Goal: Task Accomplishment & Management: Use online tool/utility

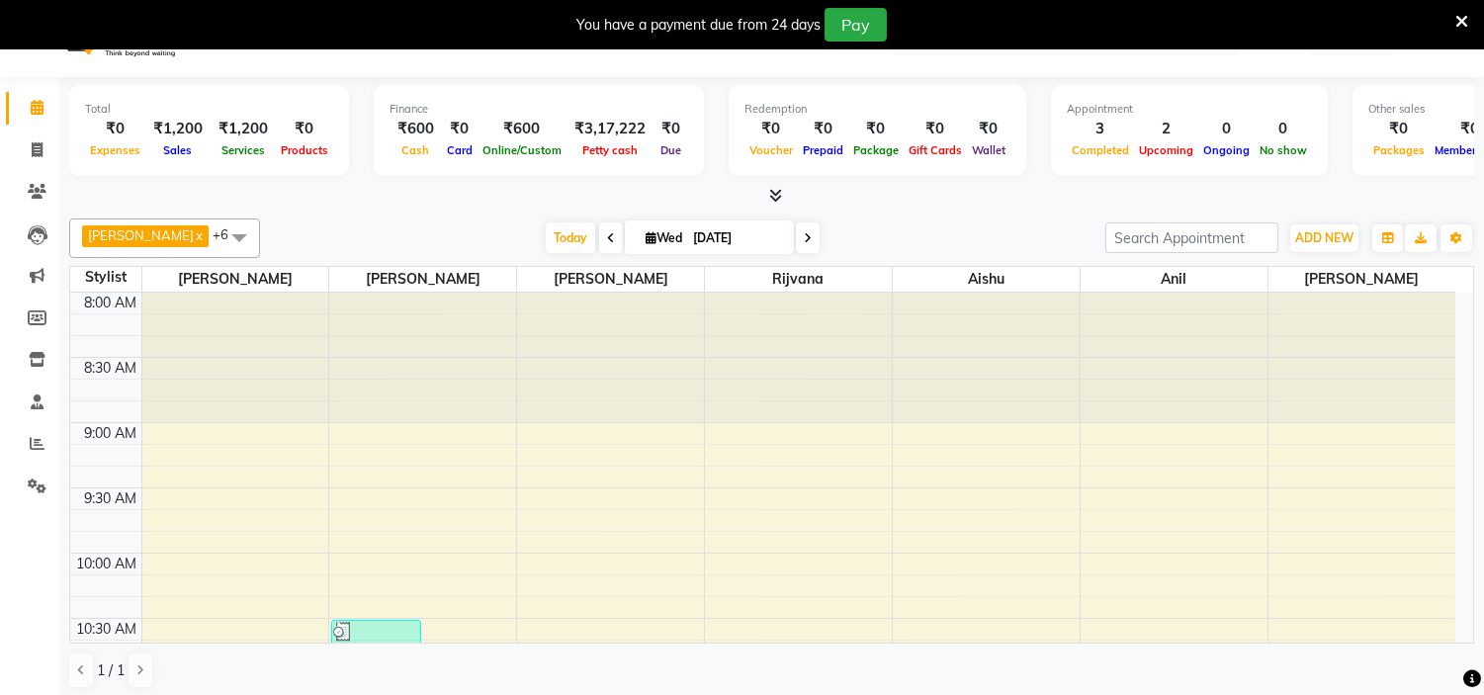
scroll to position [556, 0]
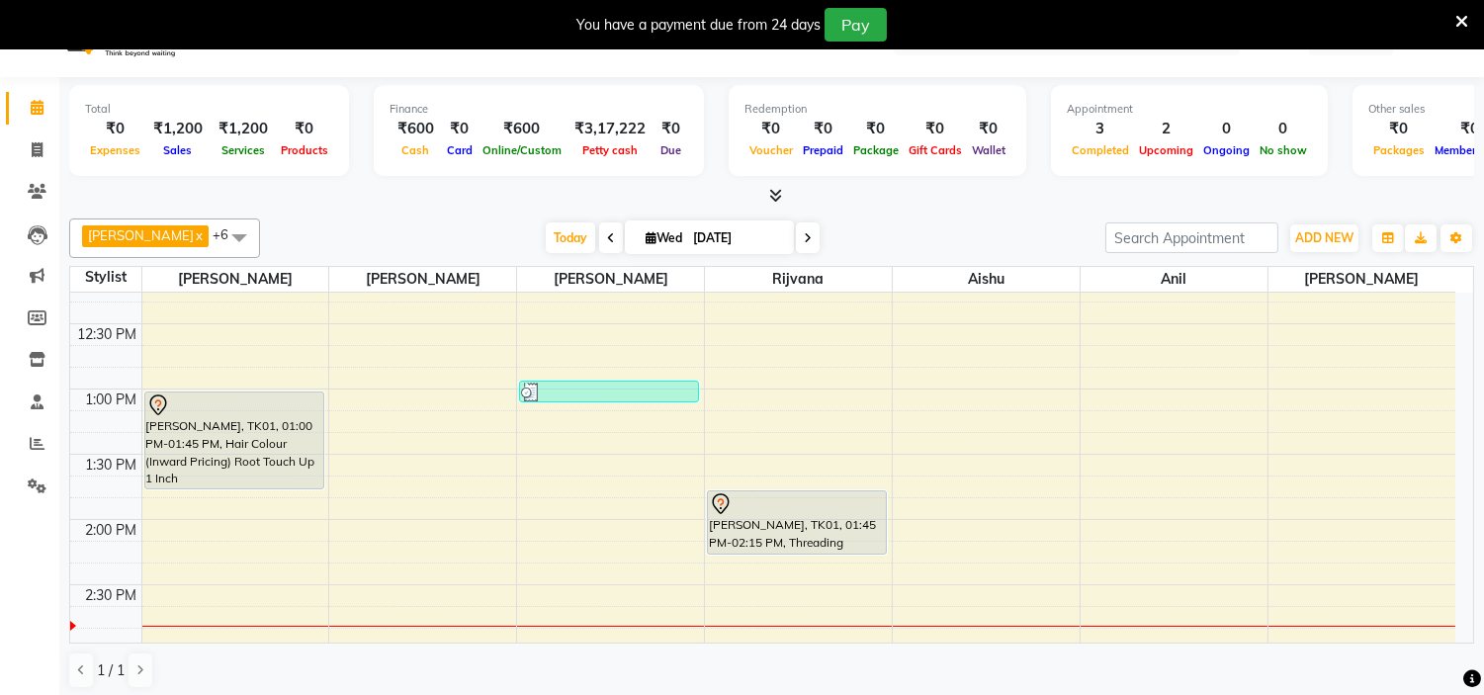
click at [546, 238] on span "Today" at bounding box center [570, 237] width 49 height 31
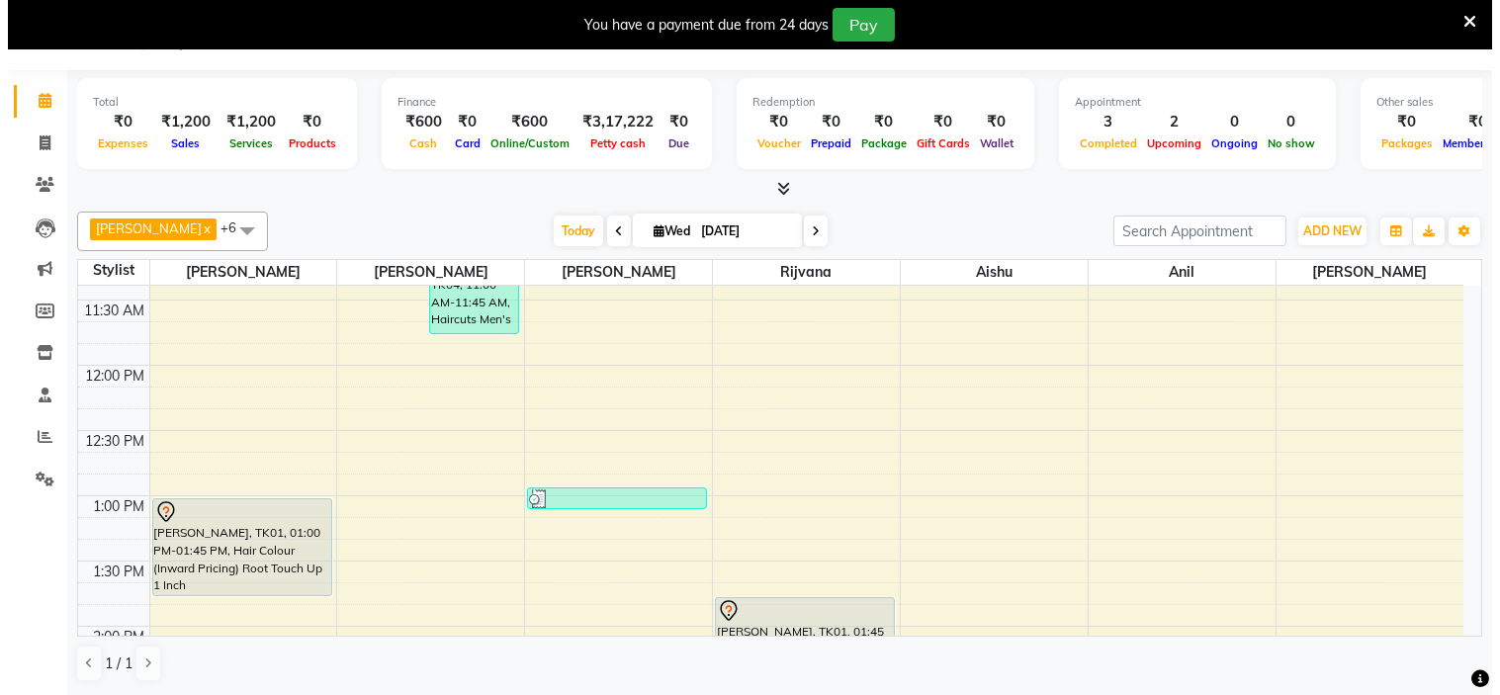
scroll to position [445, 0]
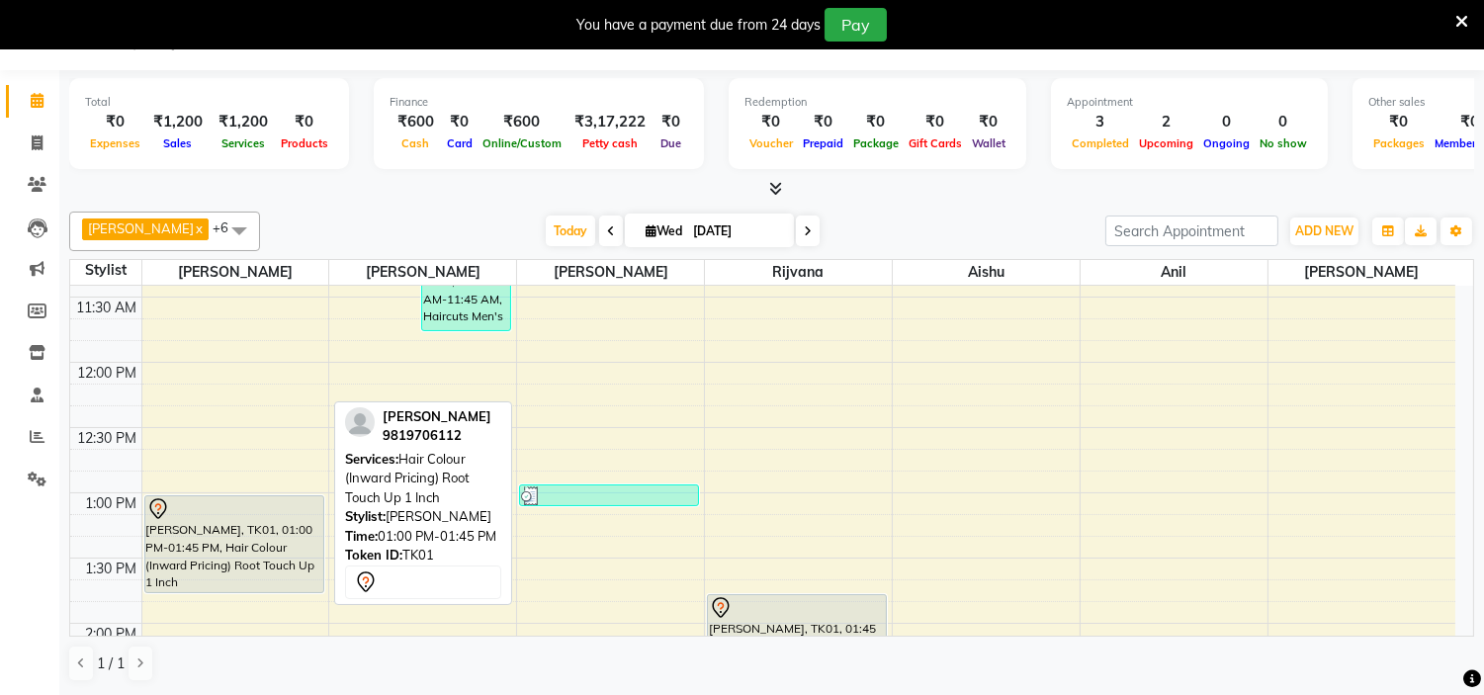
click at [230, 518] on div at bounding box center [234, 509] width 176 height 24
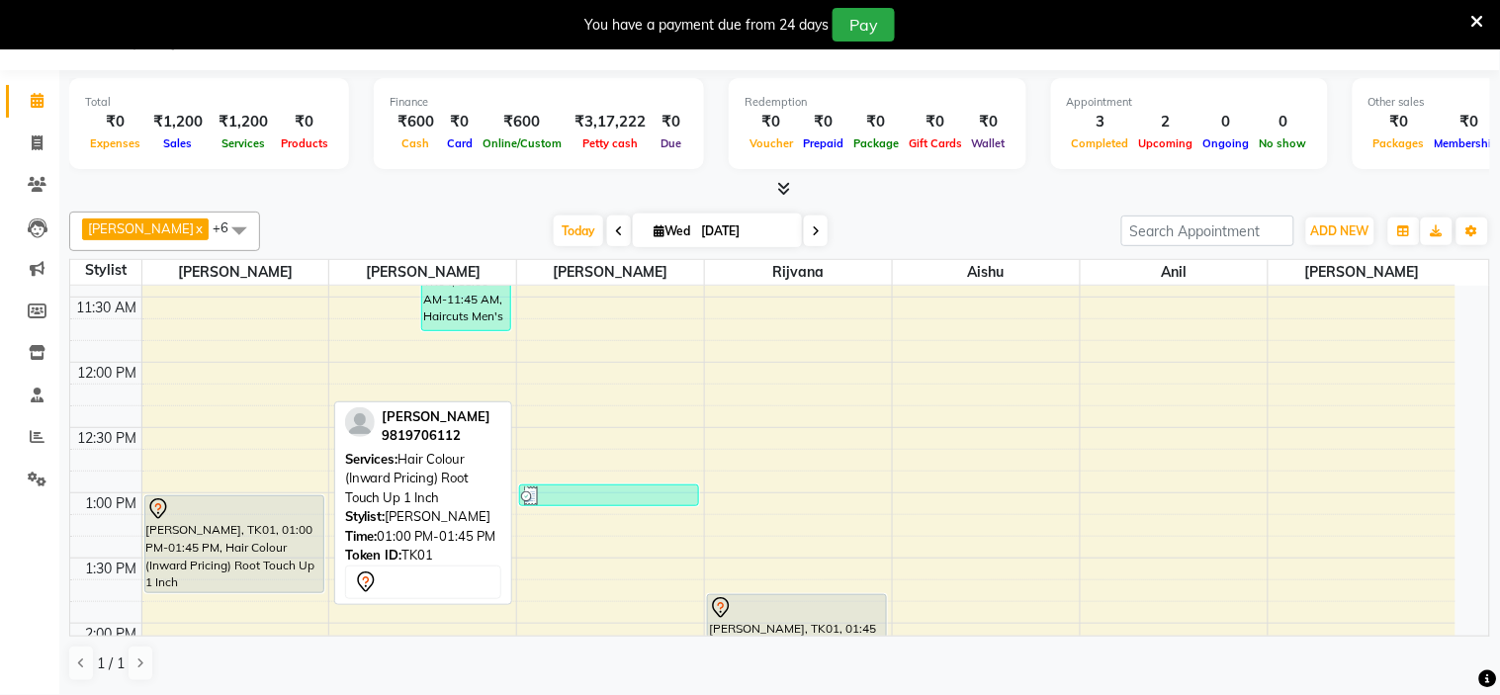
select select "7"
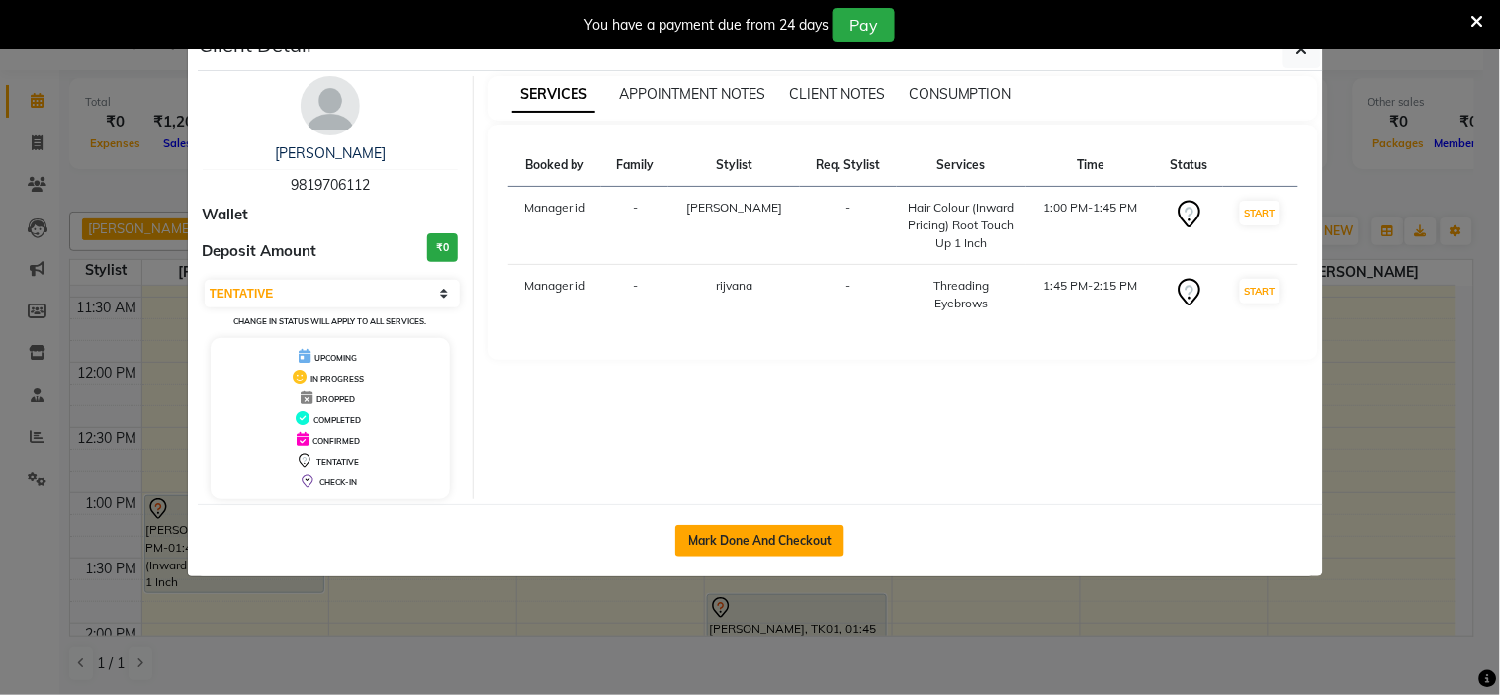
click at [757, 532] on button "Mark Done And Checkout" at bounding box center [759, 541] width 169 height 32
select select "8592"
select select "service"
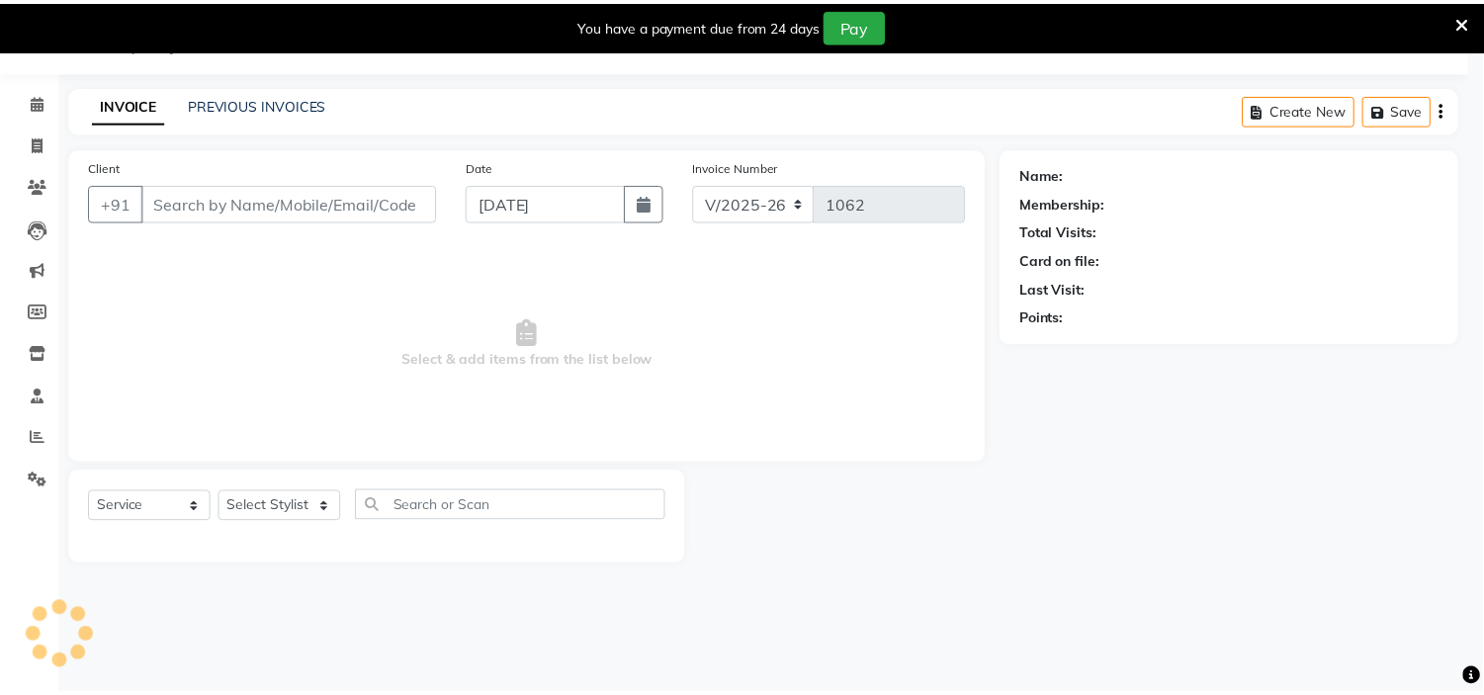
scroll to position [49, 0]
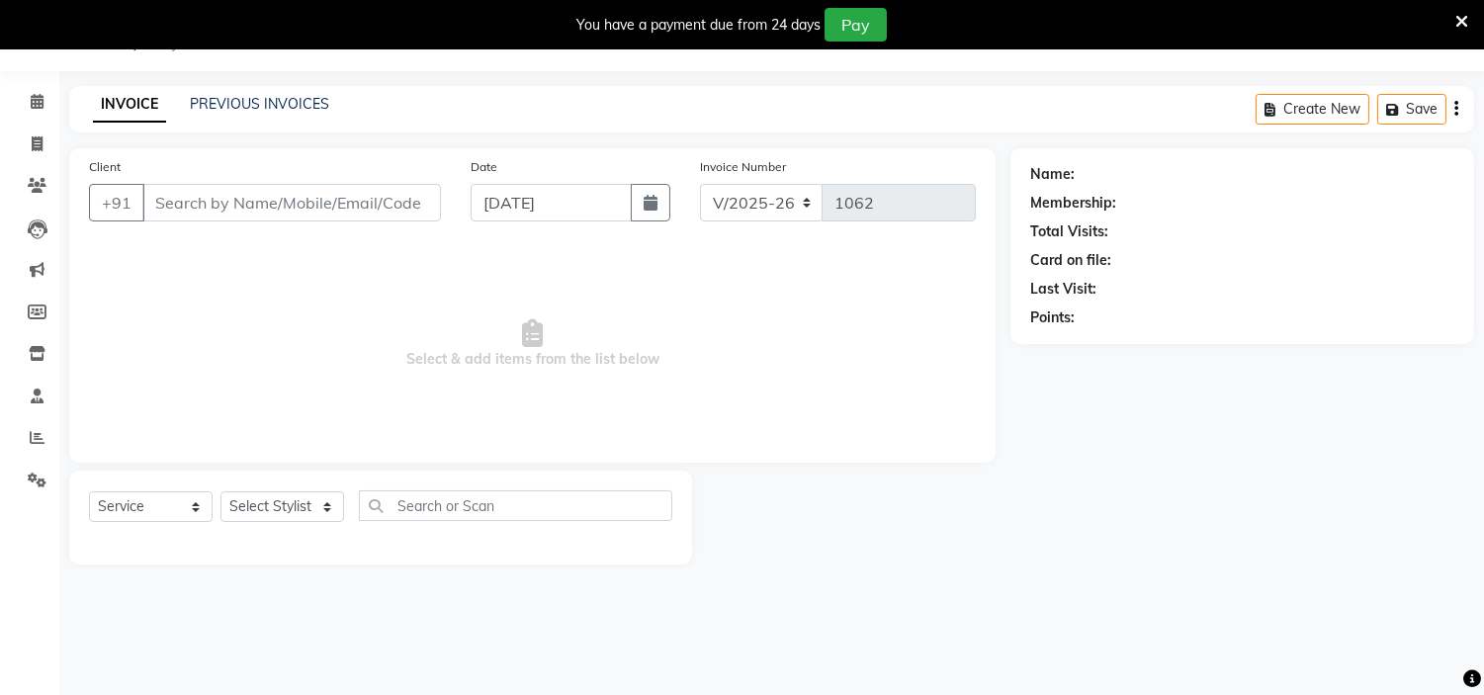
type input "9819706112"
select select "85981"
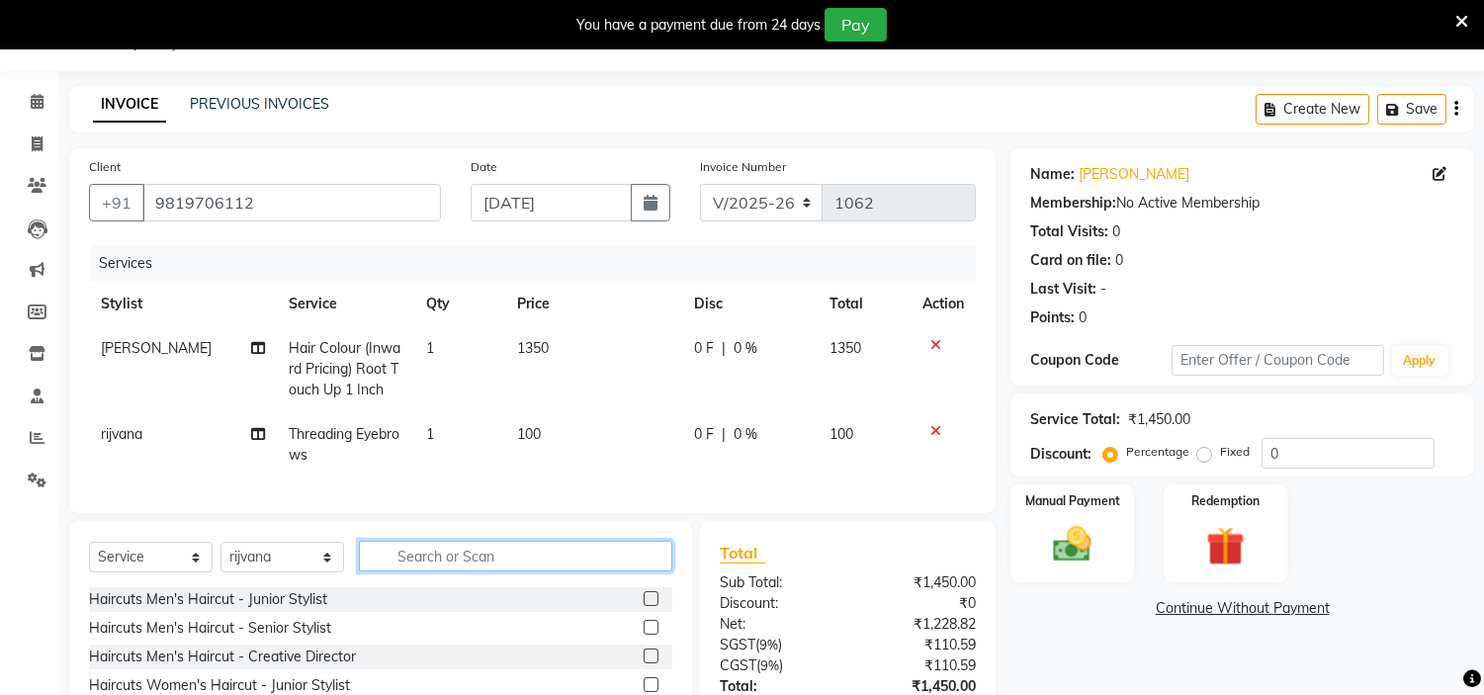
click at [426, 572] on input "text" at bounding box center [515, 556] width 313 height 31
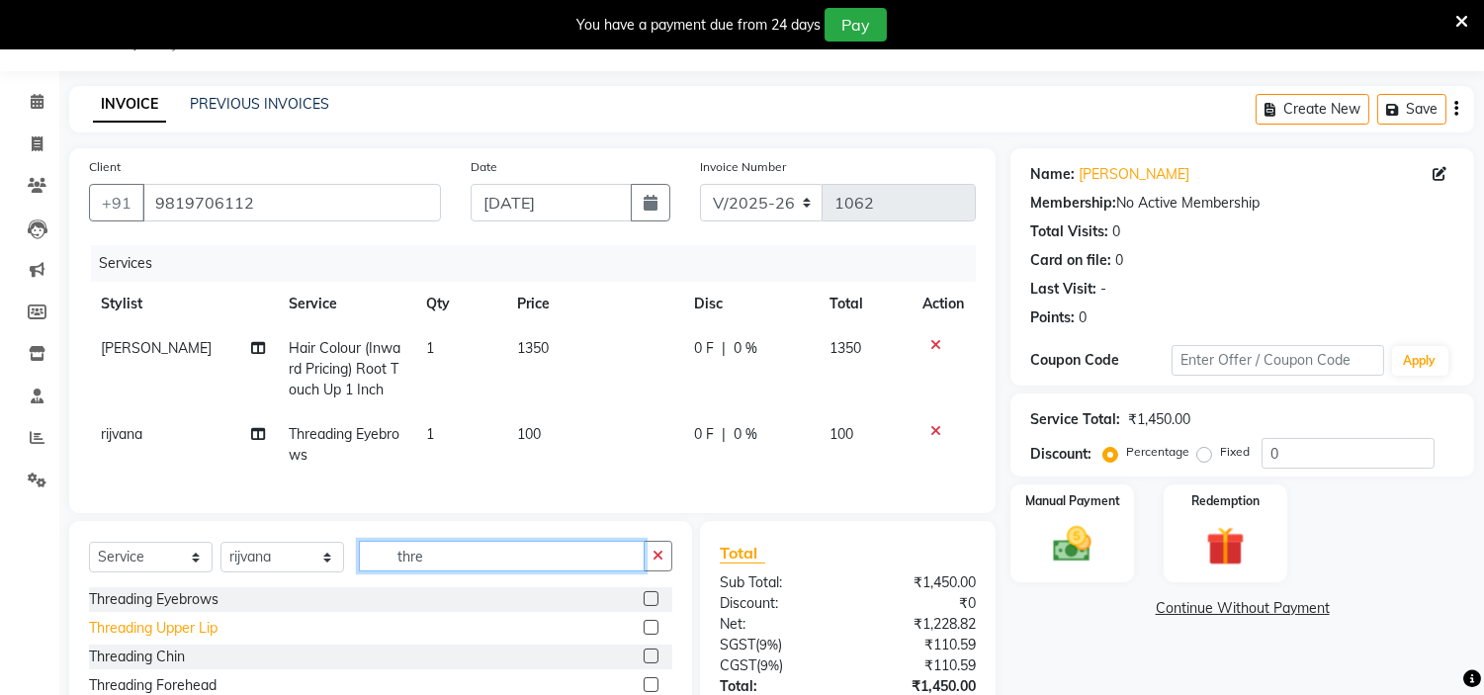
type input "thre"
click at [155, 639] on div "Threading Upper Lip" at bounding box center [153, 628] width 129 height 21
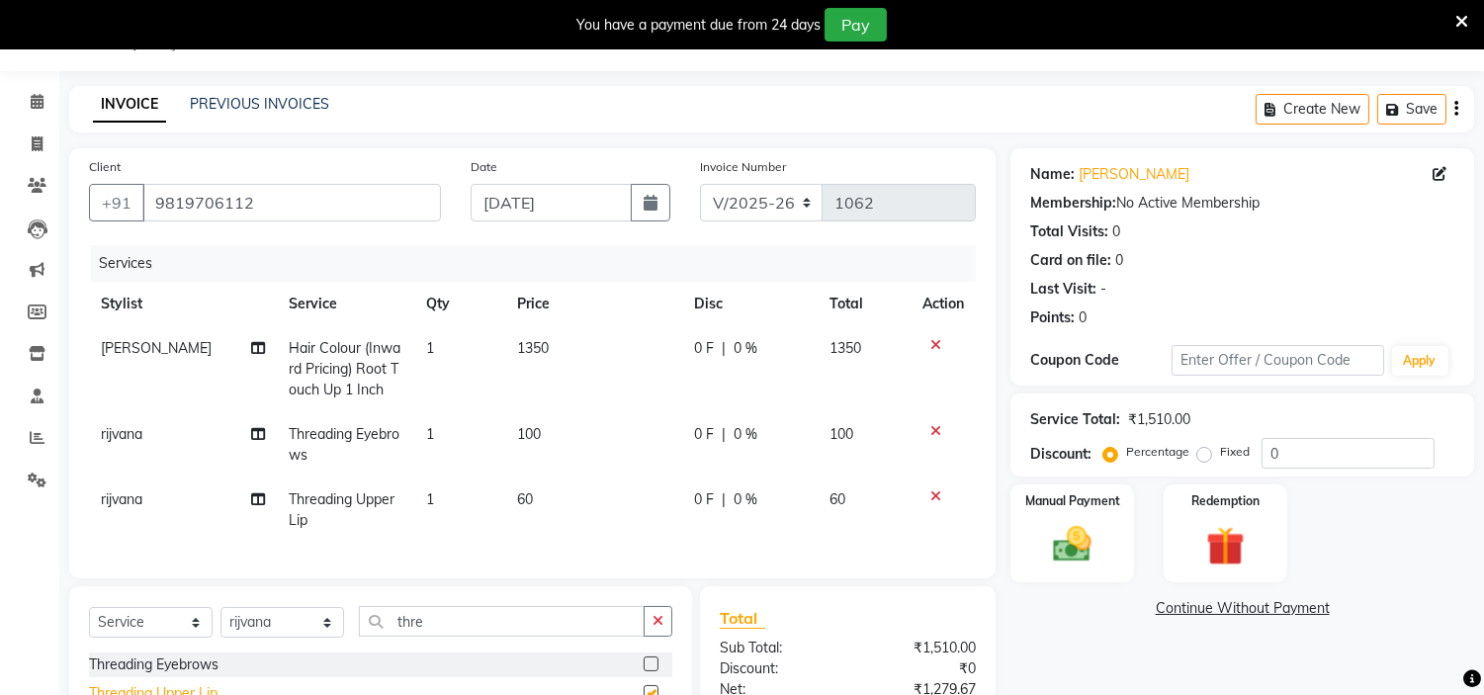
checkbox input "false"
click at [939, 346] on icon at bounding box center [935, 345] width 11 height 14
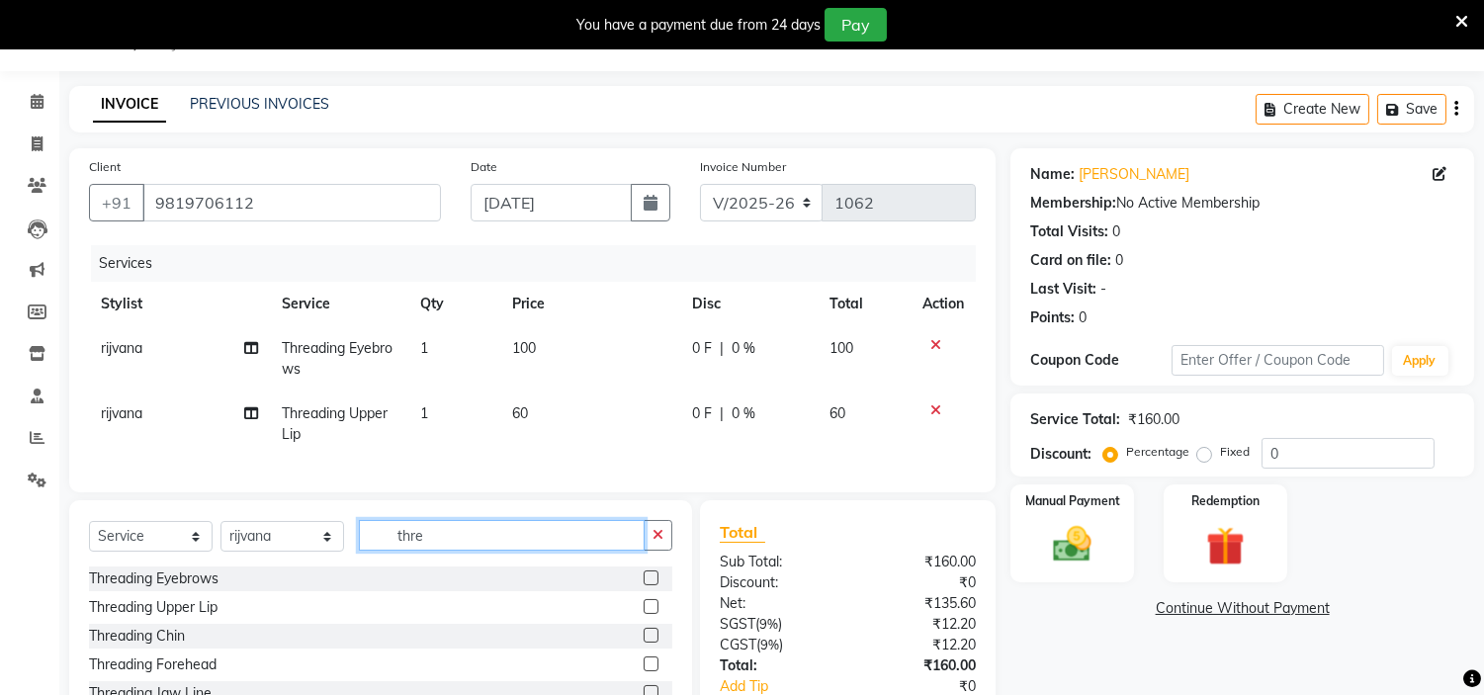
click at [449, 551] on input "thre" at bounding box center [502, 535] width 286 height 31
type input "t"
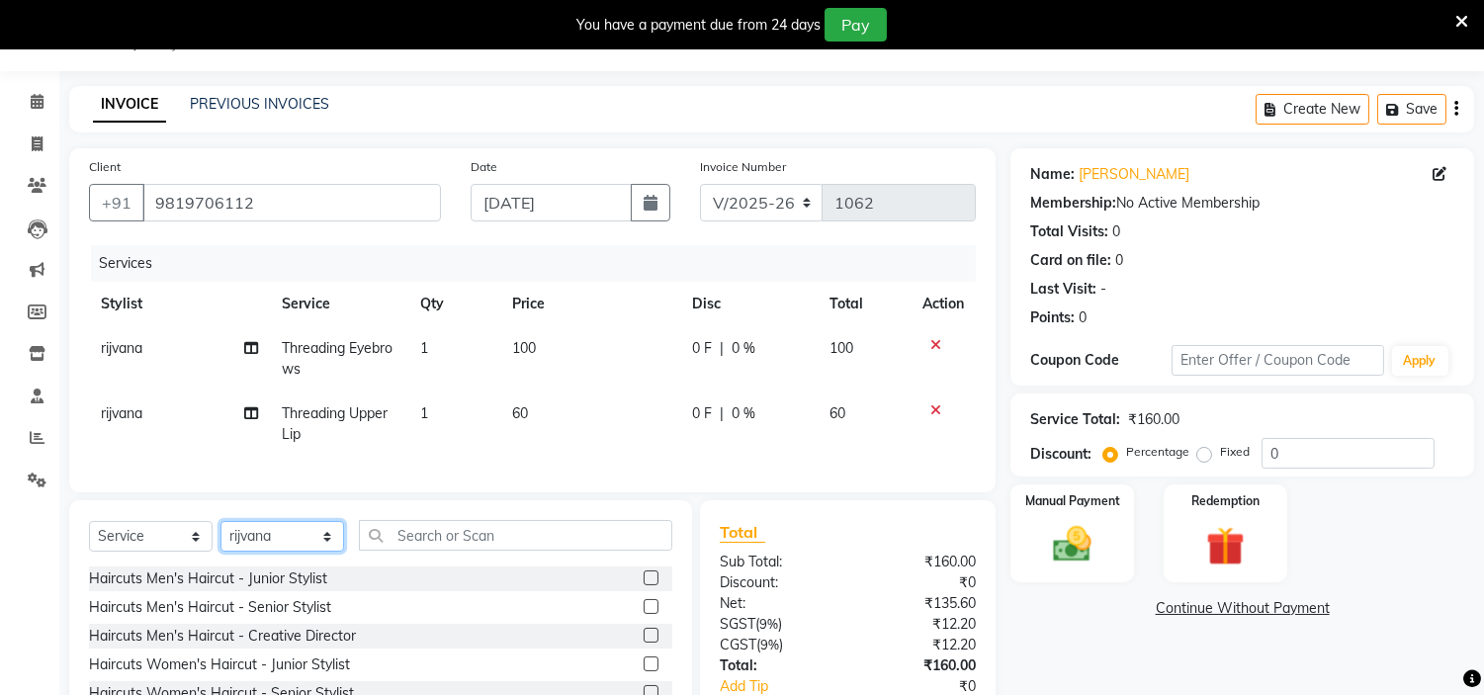
click at [313, 552] on select "Select Stylist [PERSON_NAME] [PERSON_NAME] [PERSON_NAME] [PERSON_NAME] Manager …" at bounding box center [282, 536] width 124 height 31
select select "85979"
click at [220, 538] on select "Select Stylist [PERSON_NAME] [PERSON_NAME] [PERSON_NAME] [PERSON_NAME] Manager …" at bounding box center [282, 536] width 124 height 31
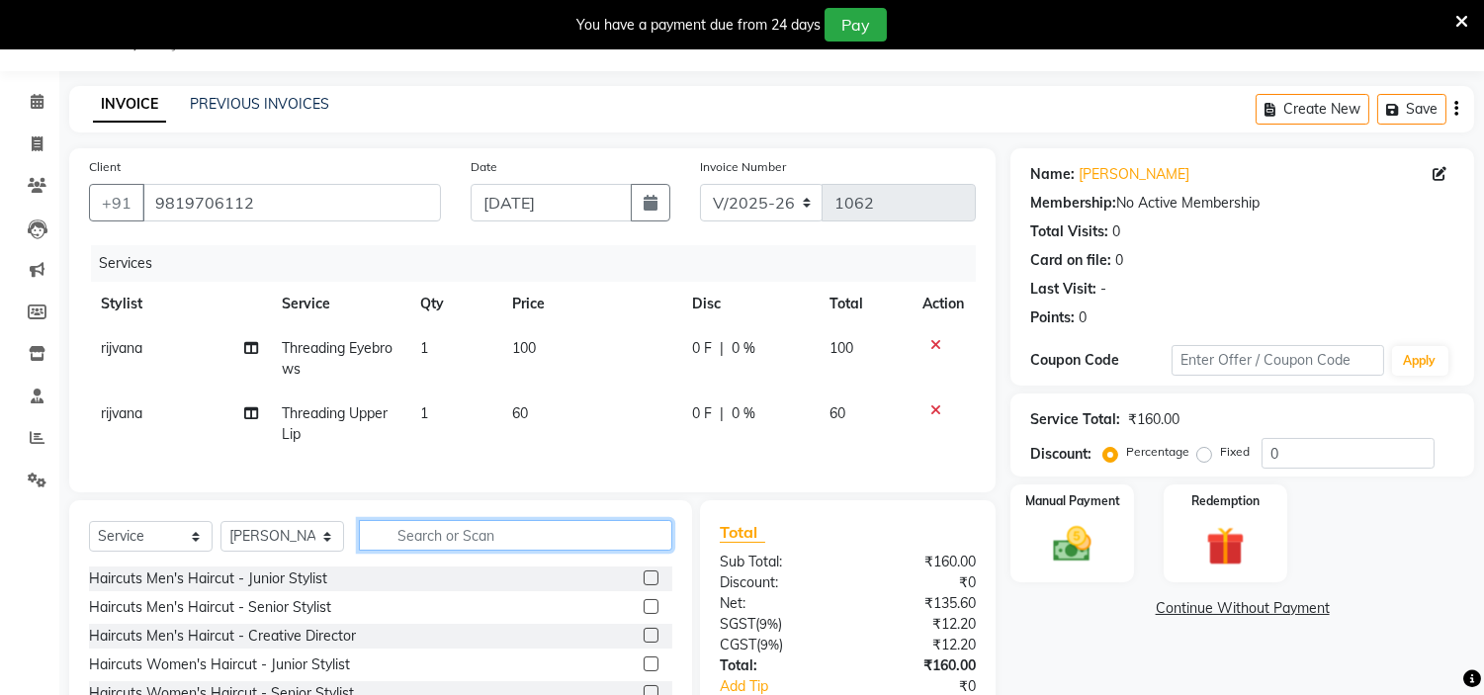
click at [409, 551] on input "text" at bounding box center [515, 535] width 313 height 31
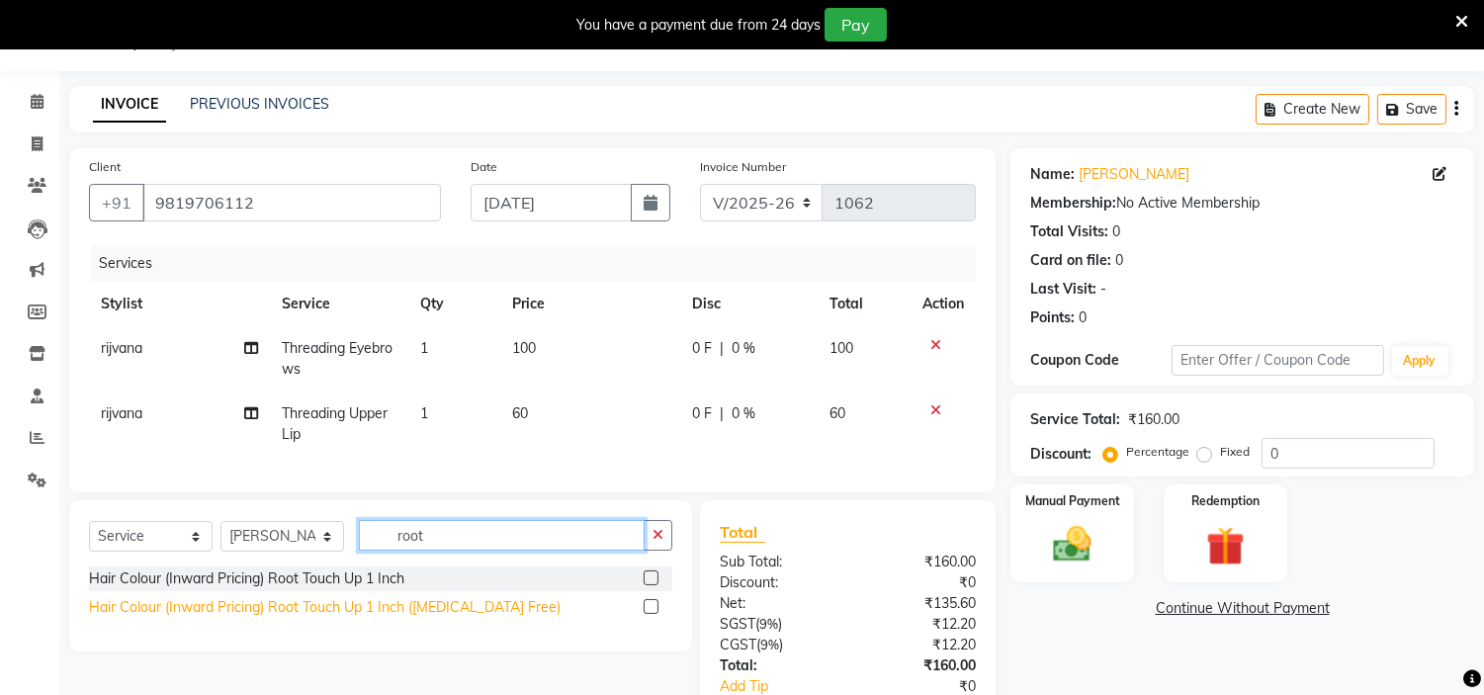
type input "root"
click at [386, 618] on div "Hair Colour (Inward Pricing) Root Touch Up 1 Inch ([MEDICAL_DATA] Free)" at bounding box center [325, 607] width 472 height 21
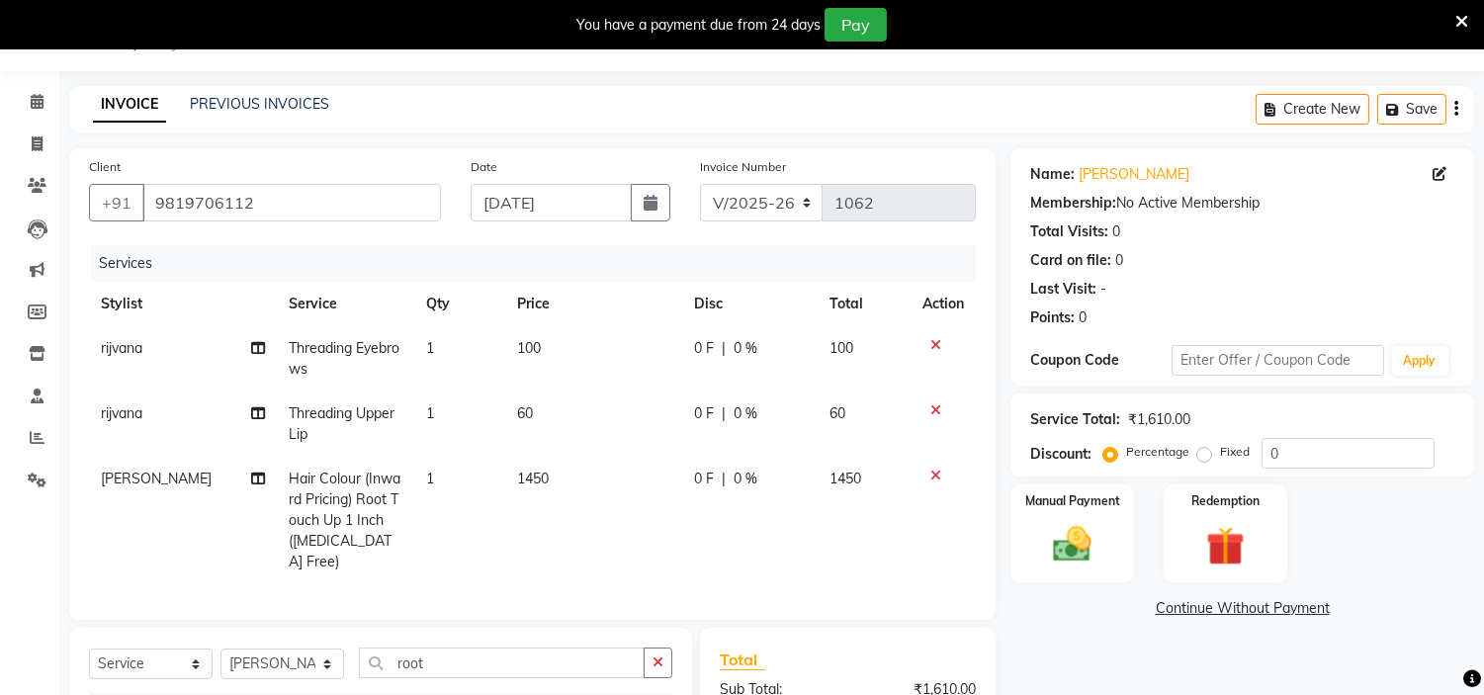
checkbox input "false"
click at [1025, 539] on div "Manual Payment" at bounding box center [1073, 533] width 129 height 101
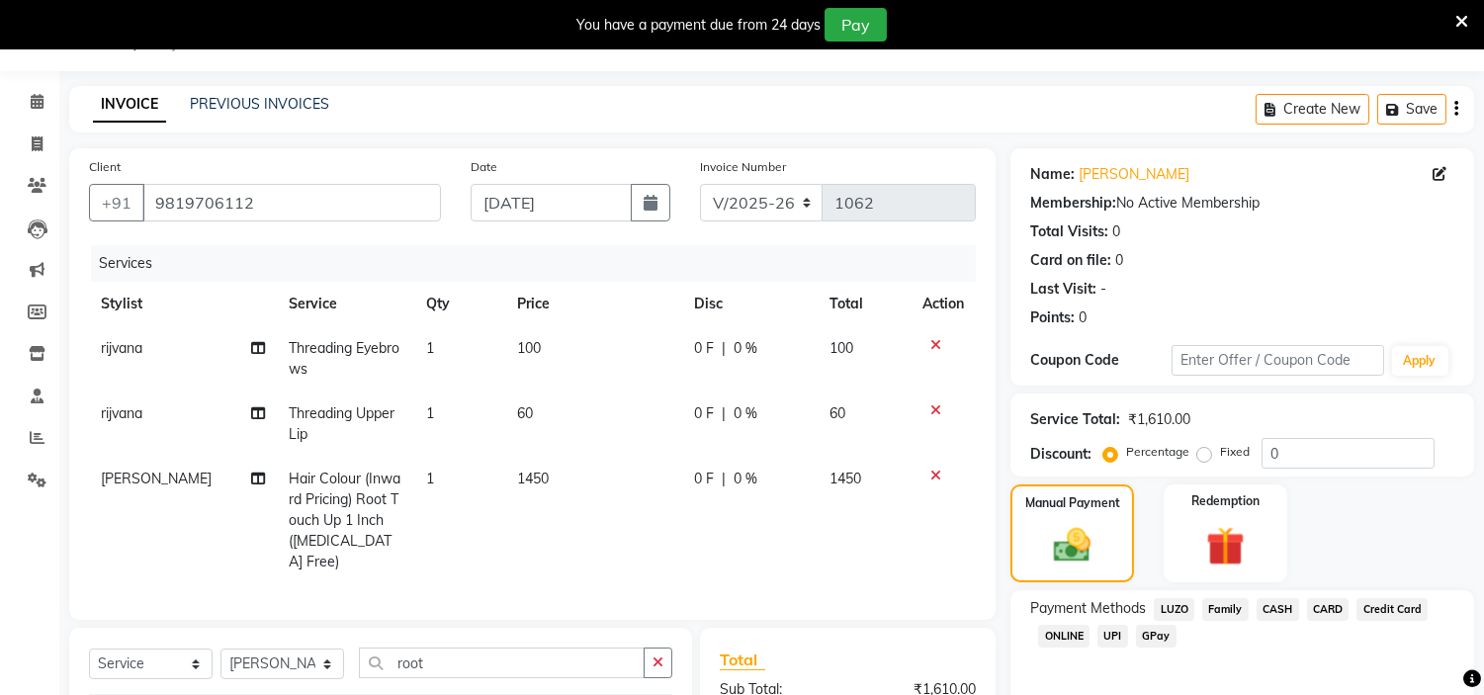
scroll to position [247, 0]
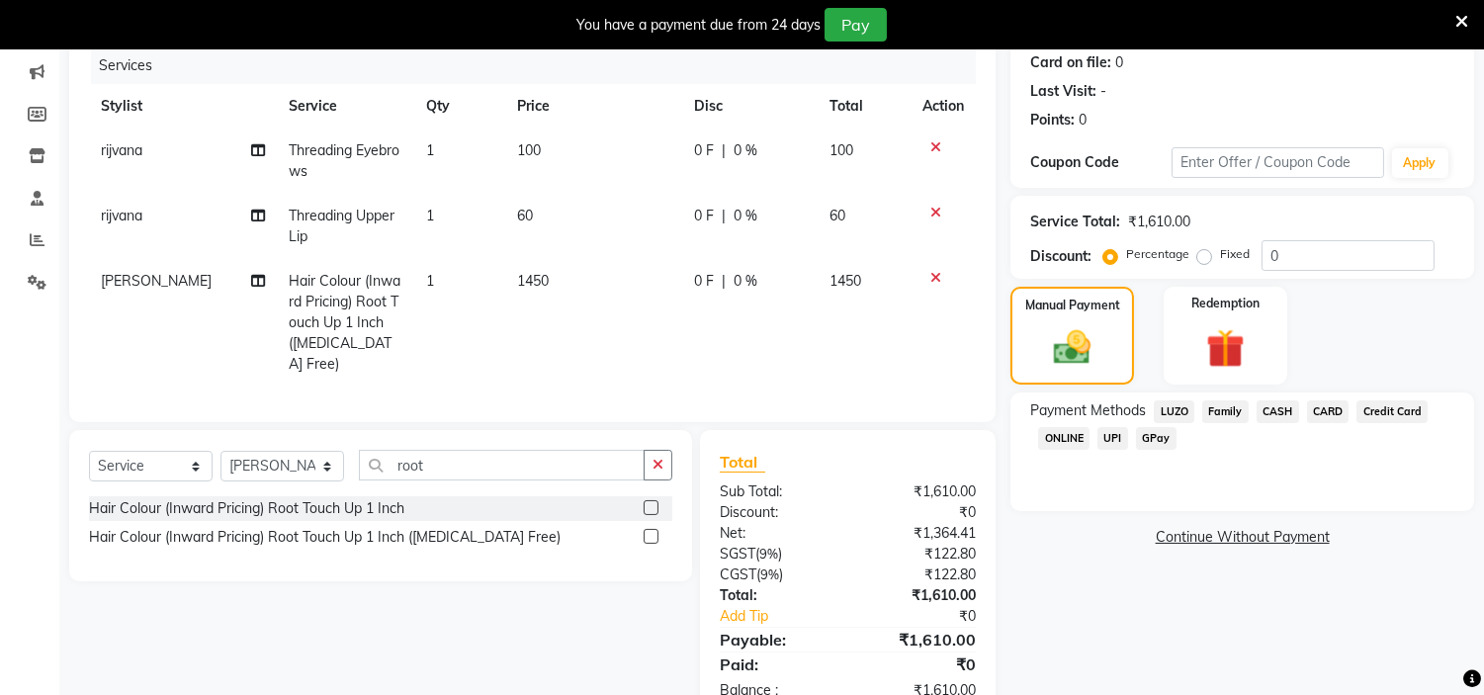
click at [534, 208] on td "60" at bounding box center [593, 226] width 177 height 65
select select "85981"
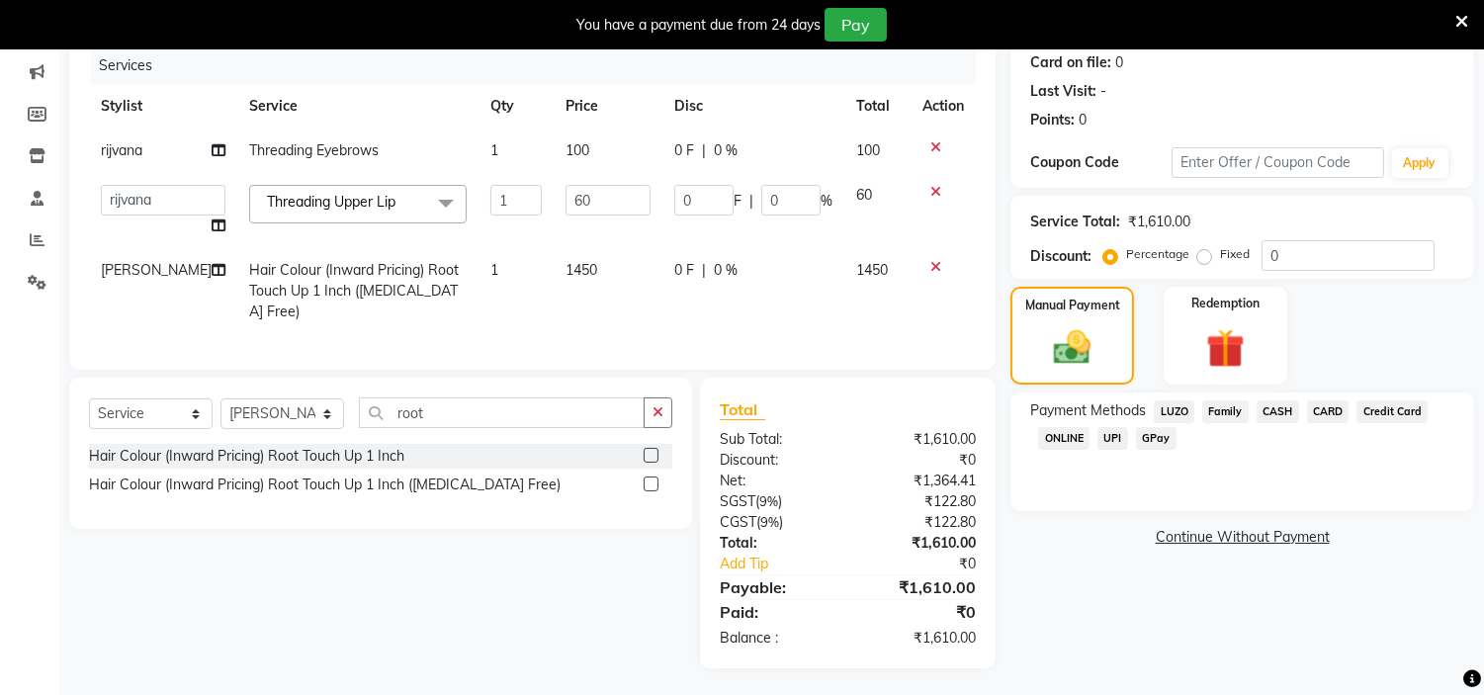
scroll to position [245, 0]
click at [580, 208] on input "60" at bounding box center [608, 202] width 85 height 31
type input "6"
type input "50"
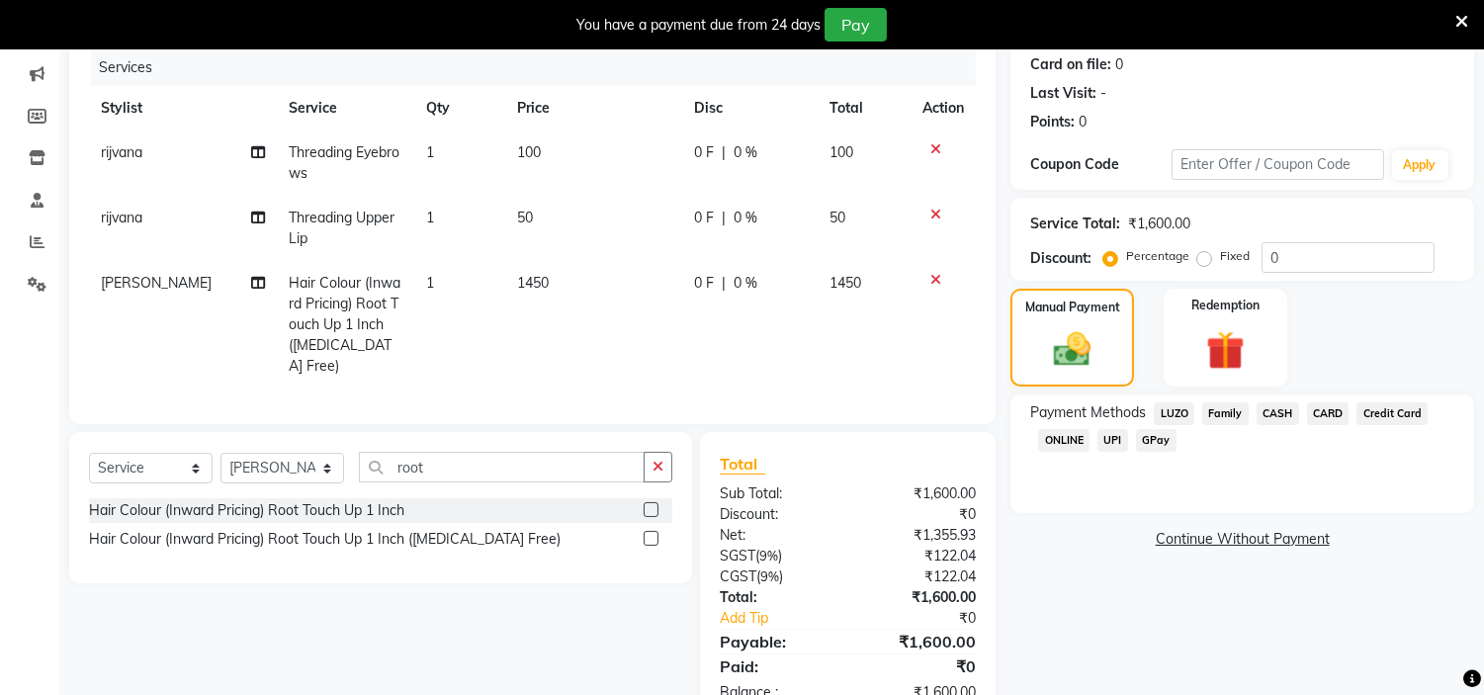
scroll to position [298, 0]
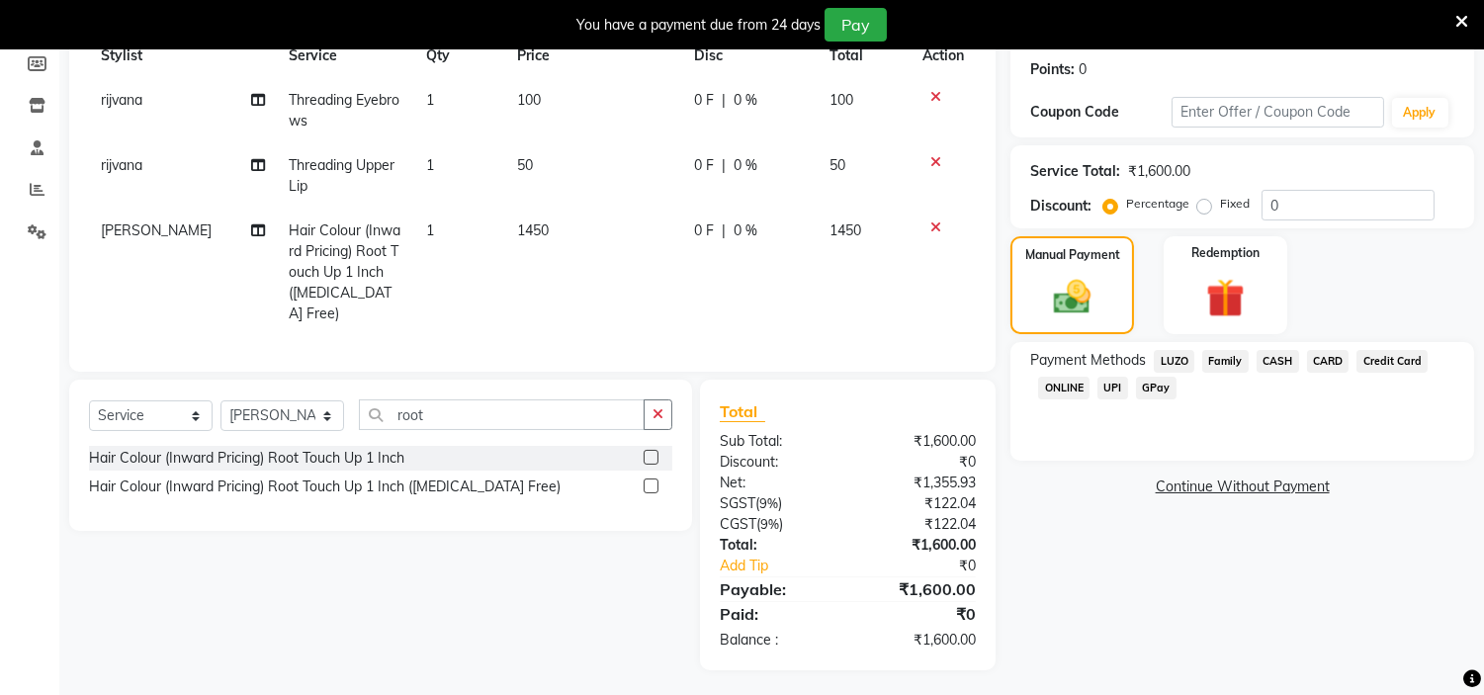
click at [1277, 366] on span "CASH" at bounding box center [1278, 361] width 43 height 23
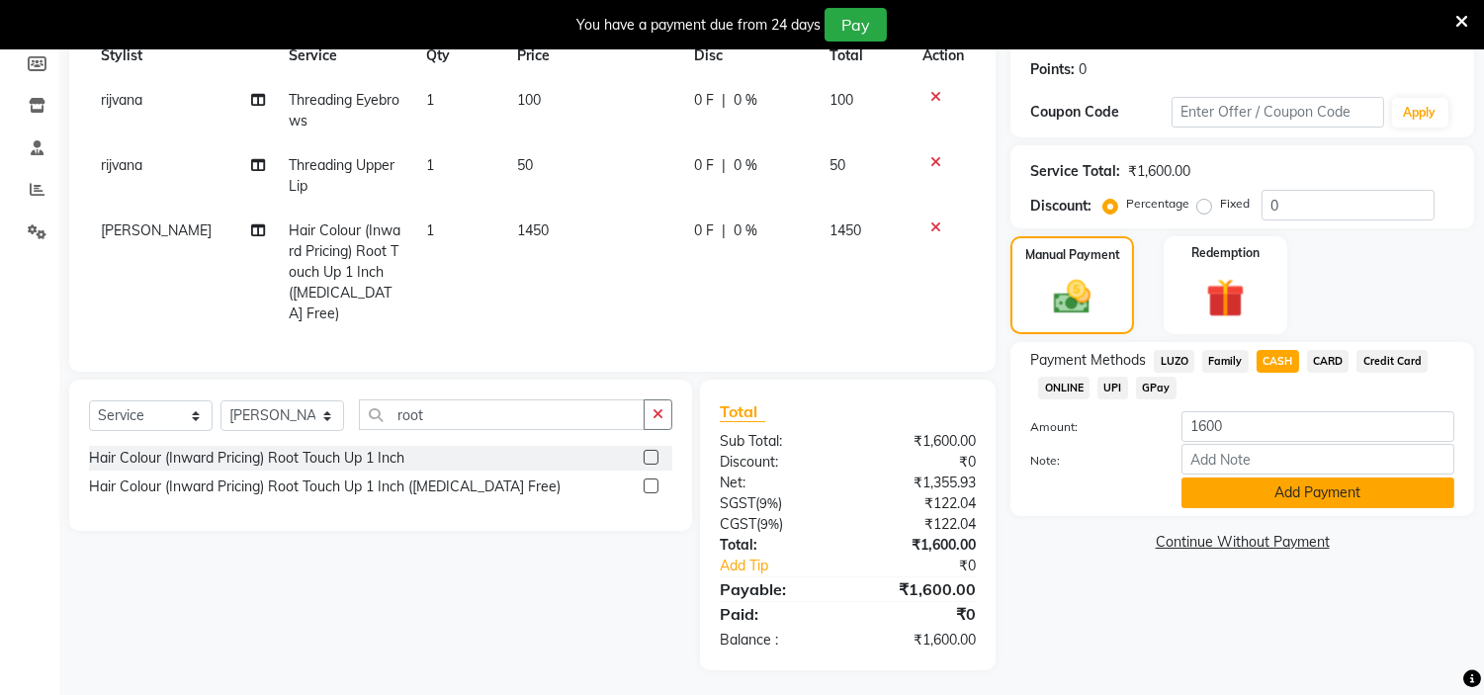
click at [1272, 506] on button "Add Payment" at bounding box center [1318, 493] width 273 height 31
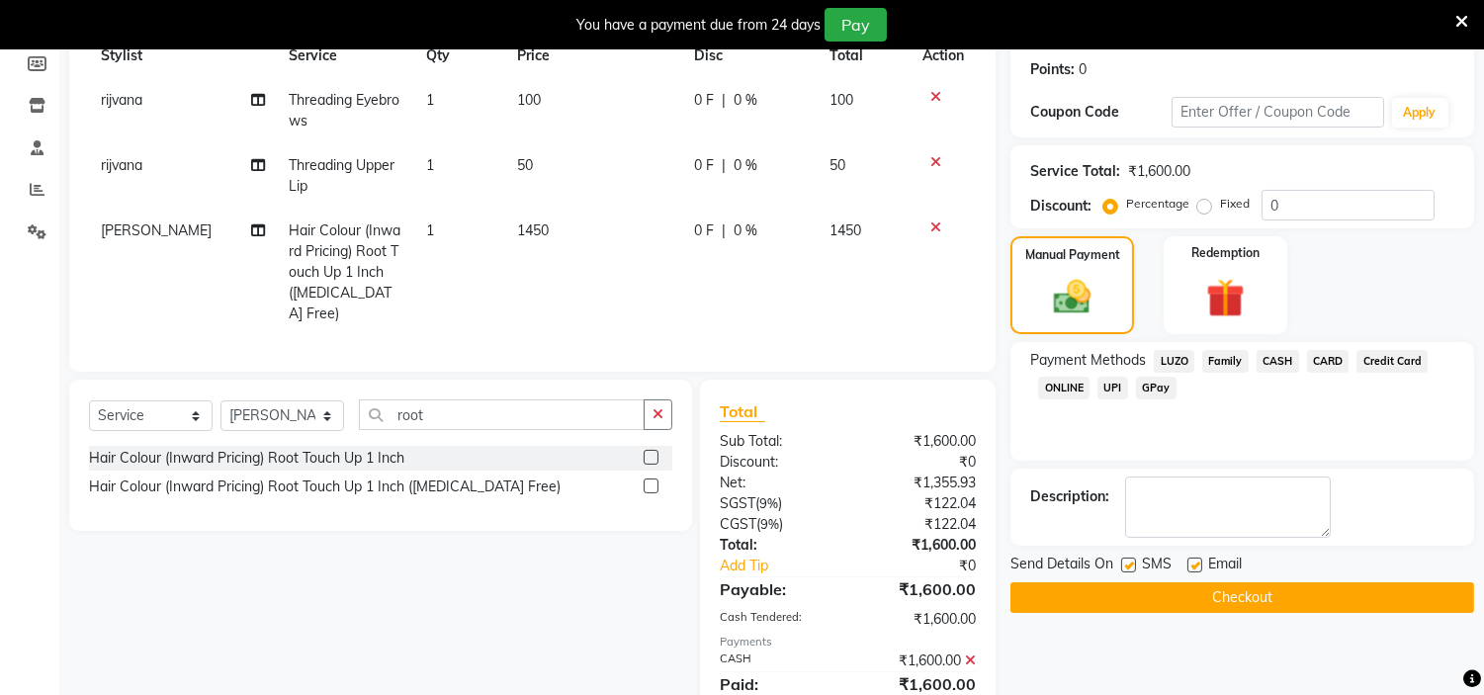
click at [1177, 586] on button "Checkout" at bounding box center [1243, 597] width 464 height 31
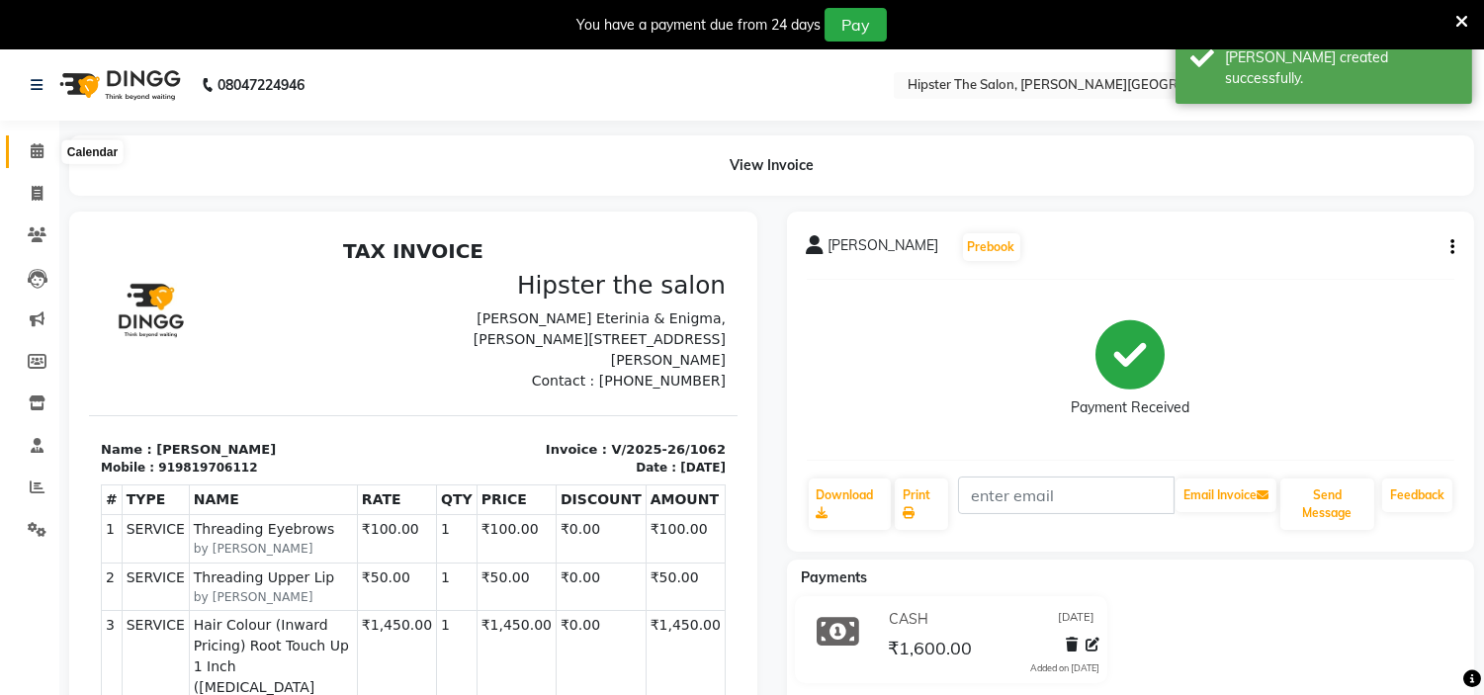
click at [41, 152] on icon at bounding box center [37, 150] width 13 height 15
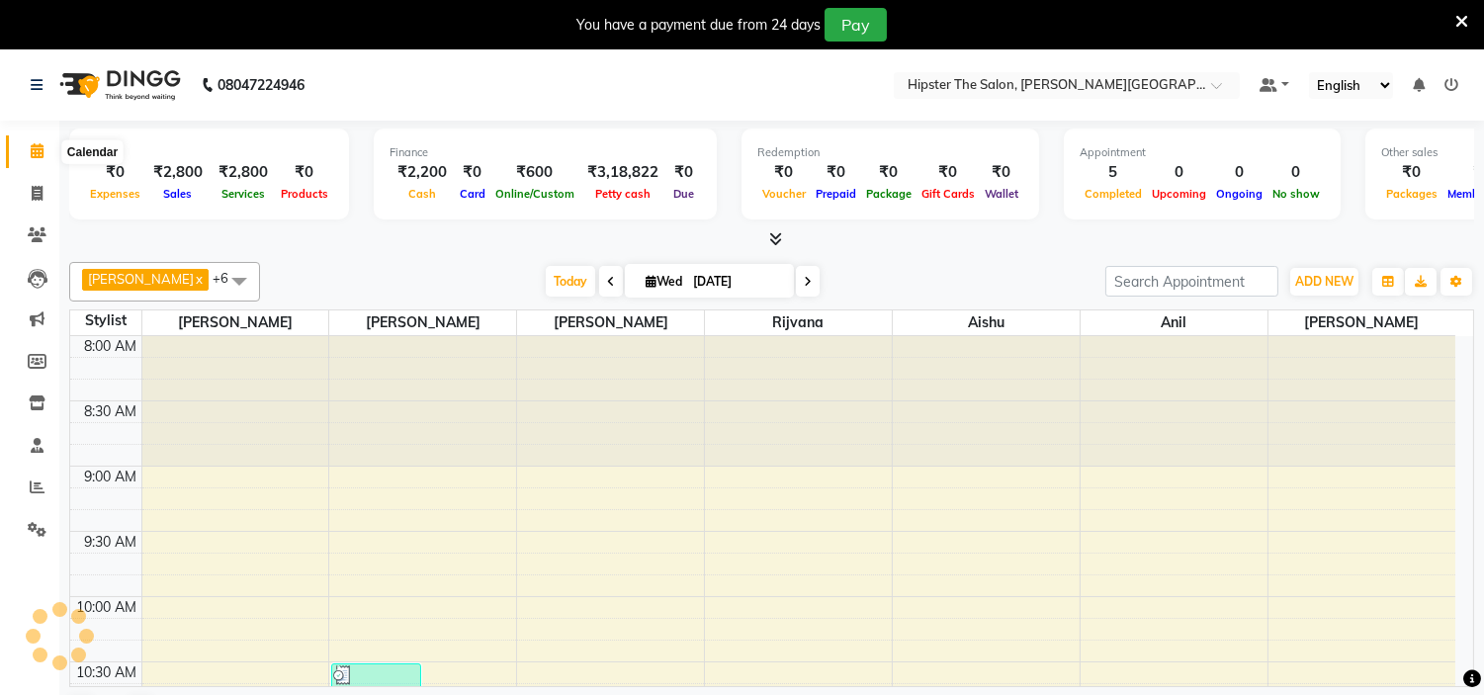
click at [41, 152] on icon at bounding box center [37, 150] width 13 height 15
